Goal: Task Accomplishment & Management: Manage account settings

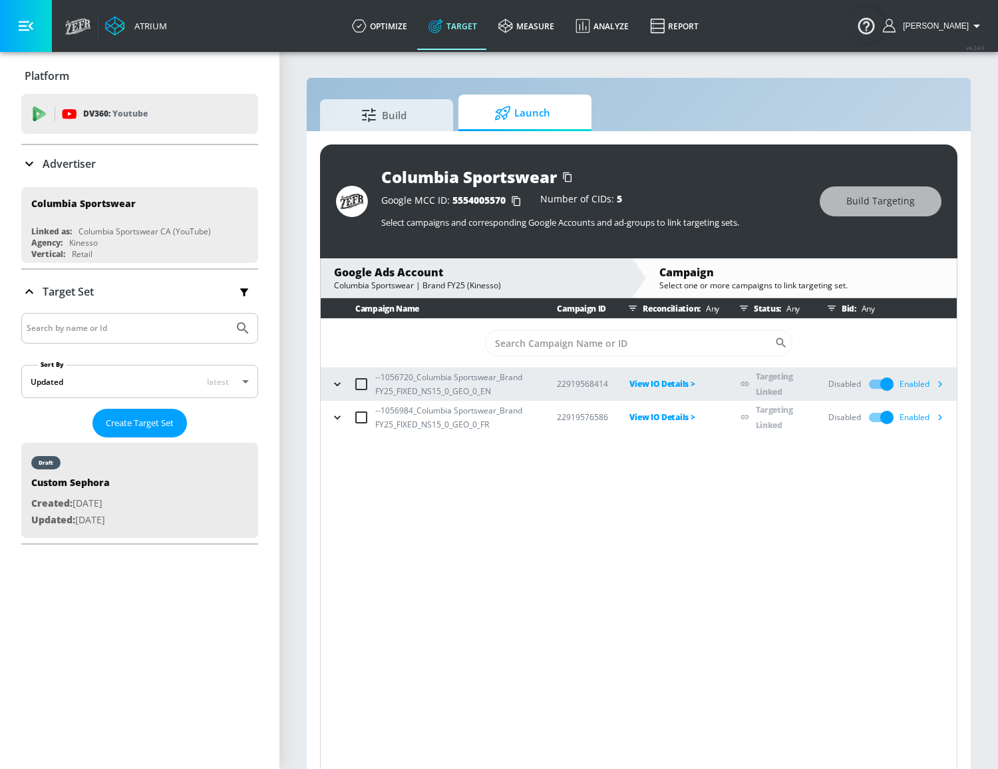
drag, startPoint x: 337, startPoint y: 392, endPoint x: 349, endPoint y: 391, distance: 12.0
click at [337, 392] on button "button" at bounding box center [337, 384] width 20 height 20
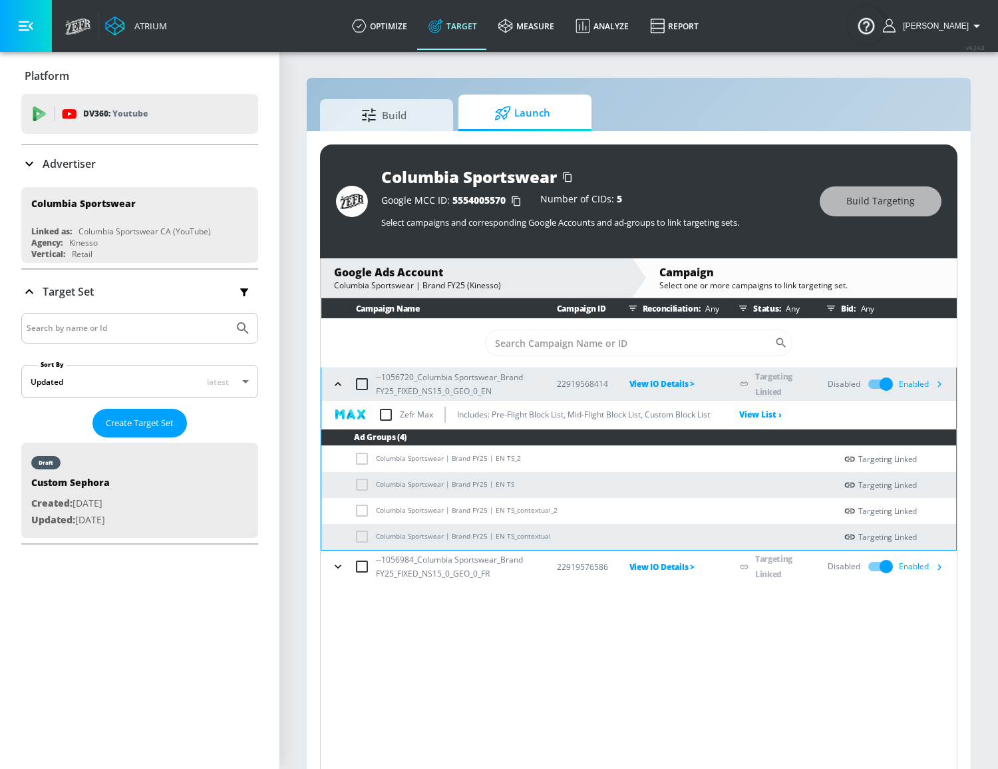
click at [925, 385] on div "Enabled" at bounding box center [924, 384] width 51 height 20
click at [946, 381] on icon "button" at bounding box center [939, 384] width 14 height 14
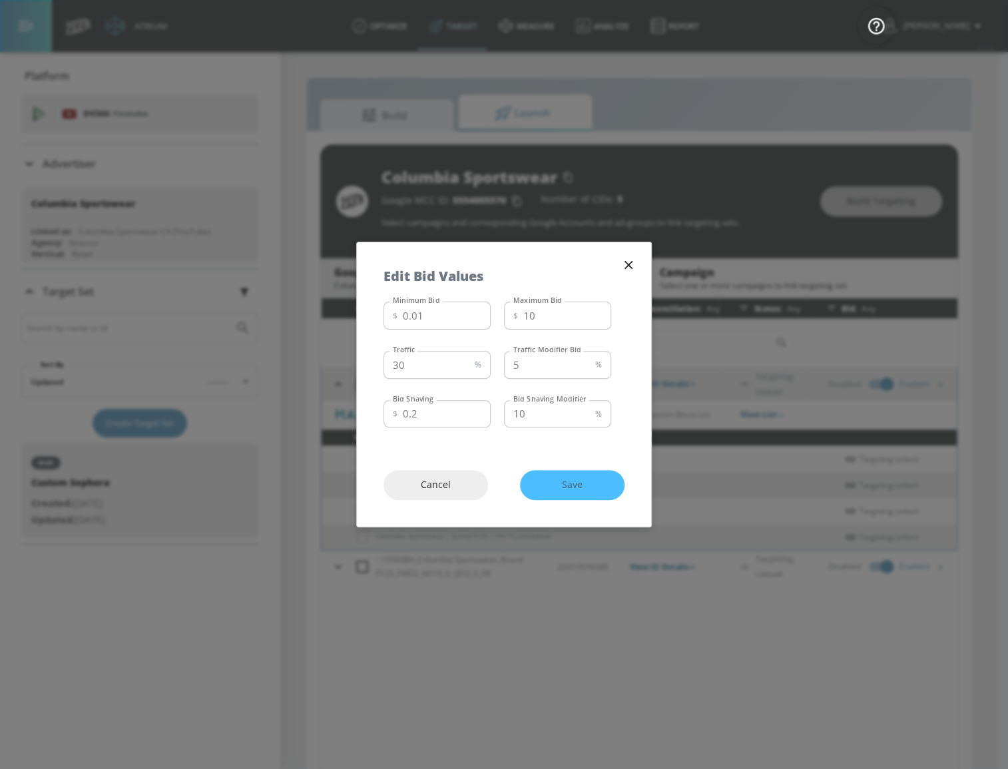
click at [631, 268] on icon "button" at bounding box center [628, 265] width 8 height 8
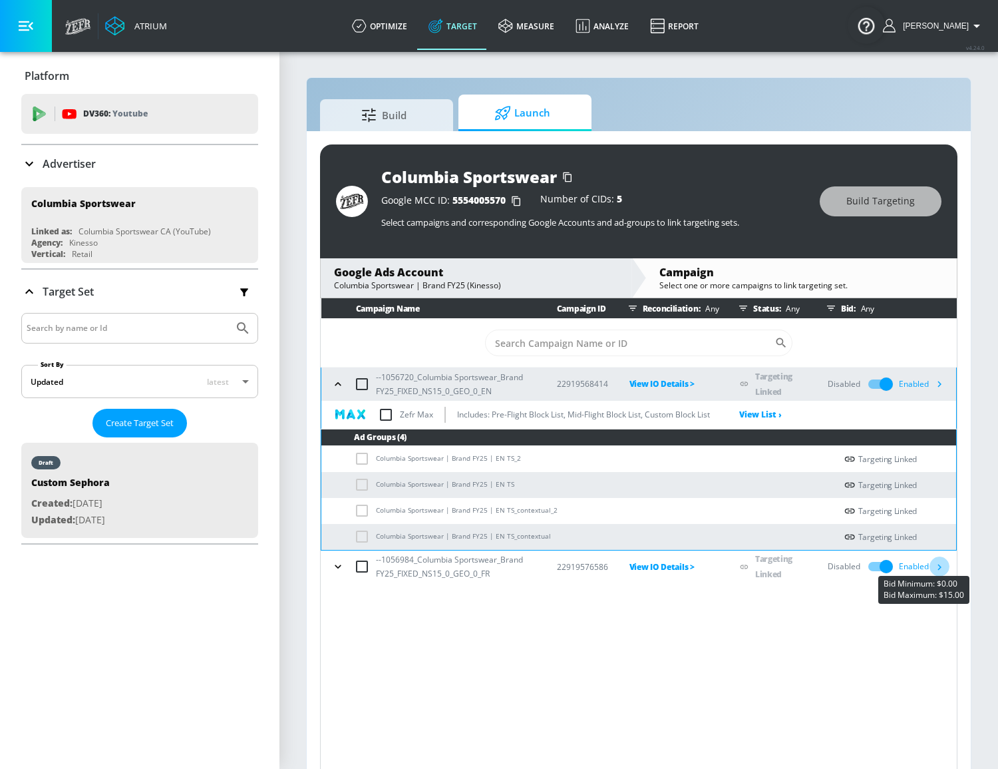
click at [941, 563] on icon "button" at bounding box center [939, 567] width 14 height 14
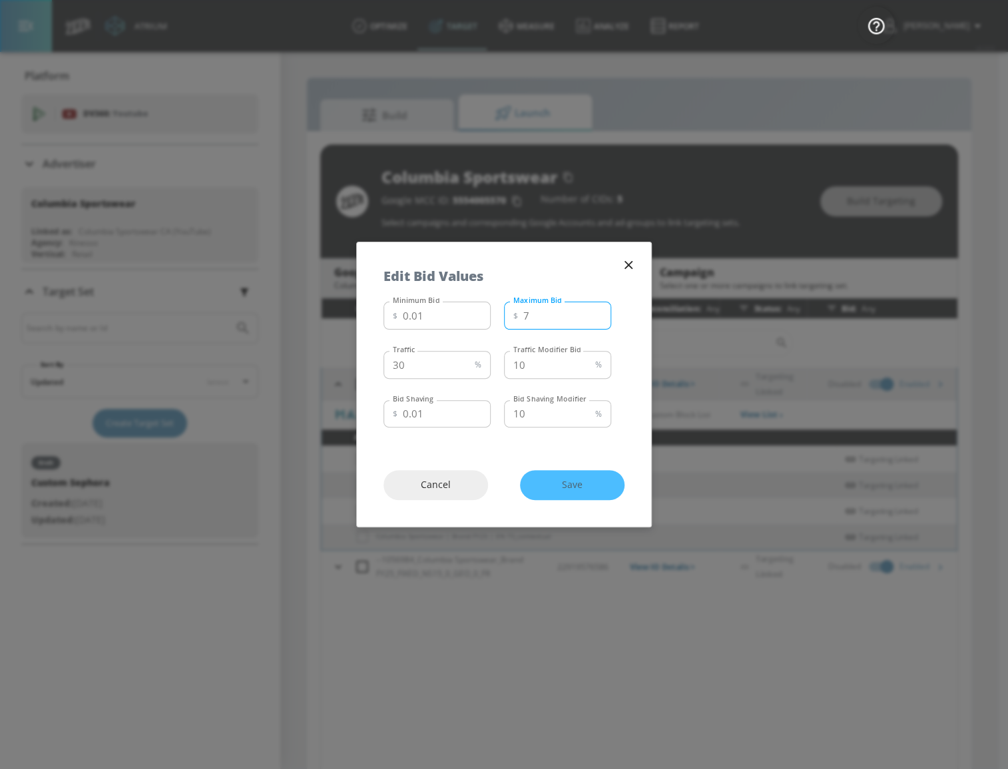
click at [534, 317] on input "7" at bounding box center [567, 316] width 88 height 28
drag, startPoint x: 522, startPoint y: 315, endPoint x: 540, endPoint y: 319, distance: 18.6
click at [540, 319] on div "$ 7 Maximum Bid" at bounding box center [557, 316] width 107 height 28
type input "9"
click at [576, 481] on span "Save" at bounding box center [571, 485] width 51 height 17
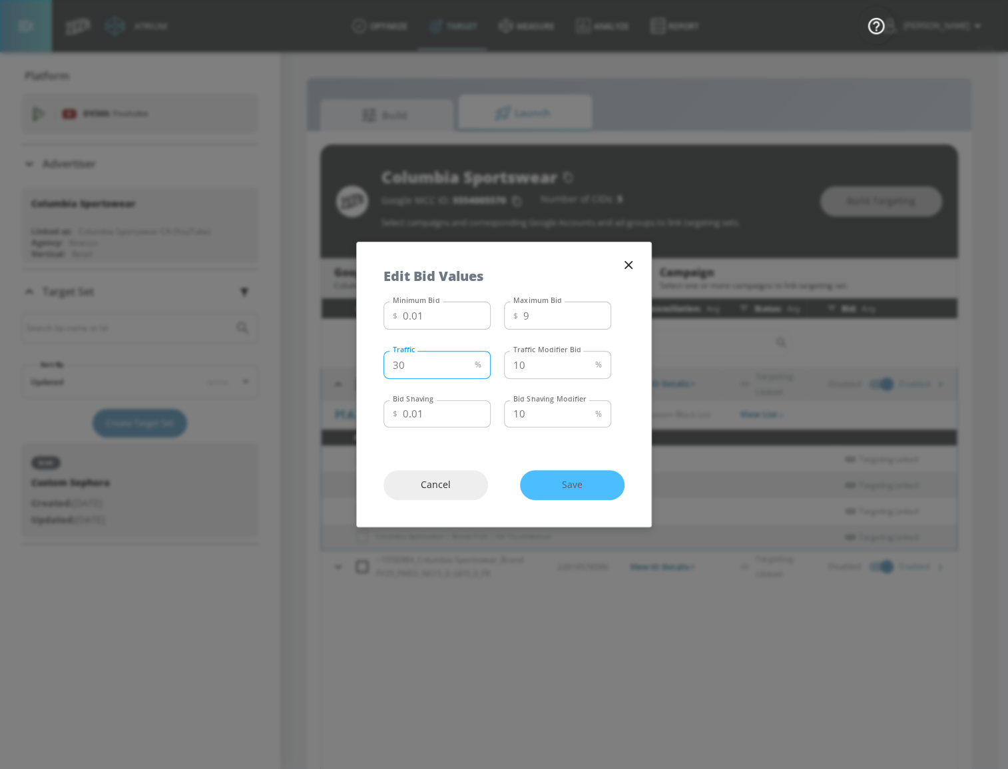
drag, startPoint x: 427, startPoint y: 366, endPoint x: 387, endPoint y: 359, distance: 40.5
click at [387, 359] on input "30" at bounding box center [426, 365] width 86 height 28
type input "50"
click at [586, 486] on span "Save" at bounding box center [571, 485] width 51 height 17
click at [566, 484] on div "Cancel Save" at bounding box center [504, 484] width 294 height 83
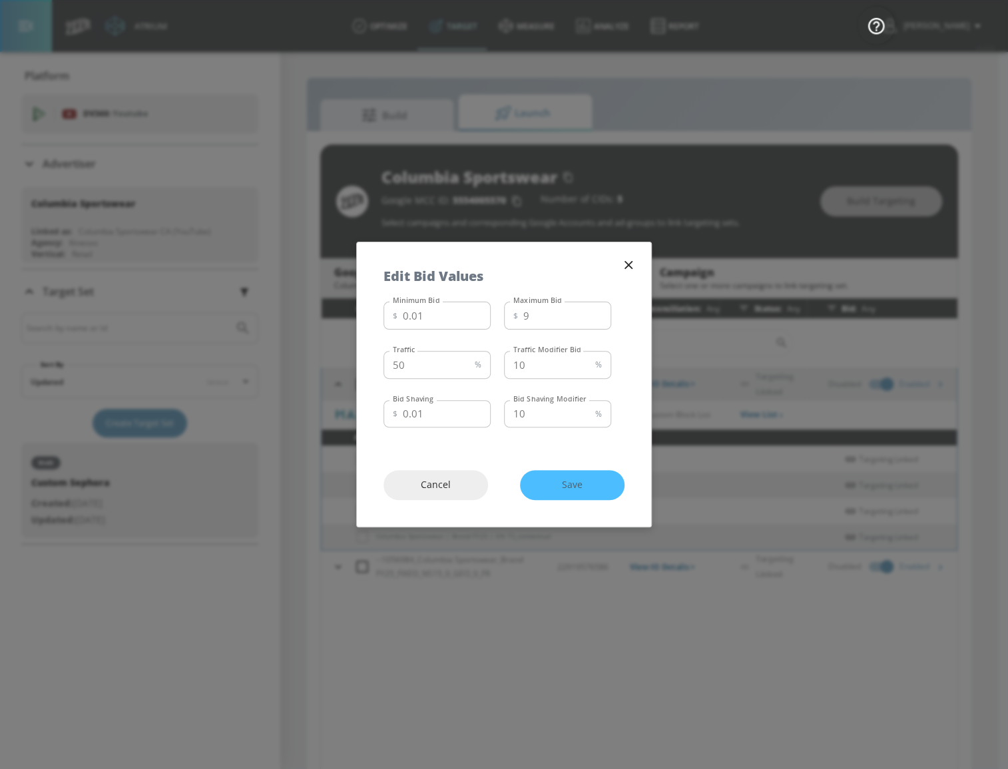
click at [626, 266] on icon "button" at bounding box center [628, 265] width 8 height 8
